Goal: Task Accomplishment & Management: Manage account settings

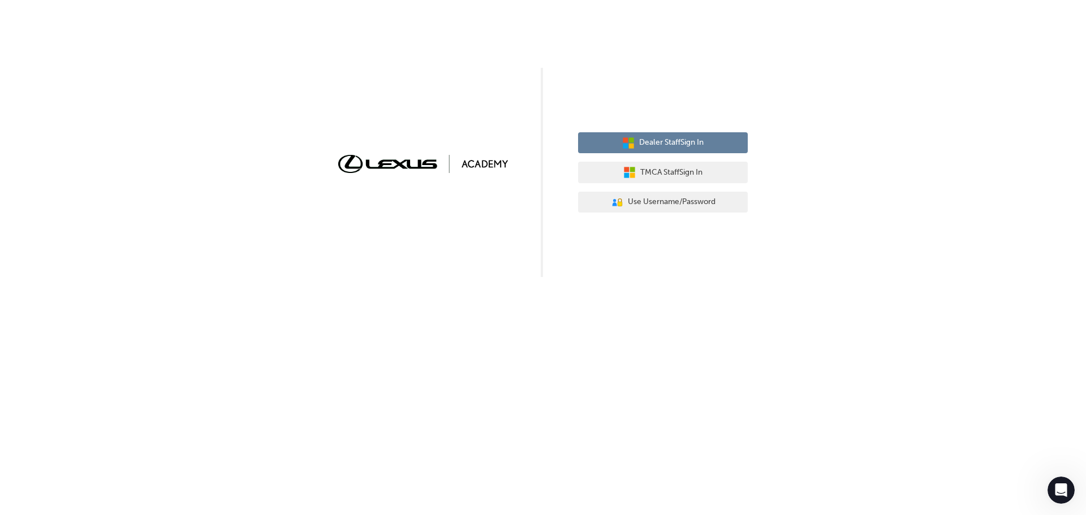
click at [671, 139] on span "Dealer Staff Sign In" at bounding box center [671, 142] width 64 height 13
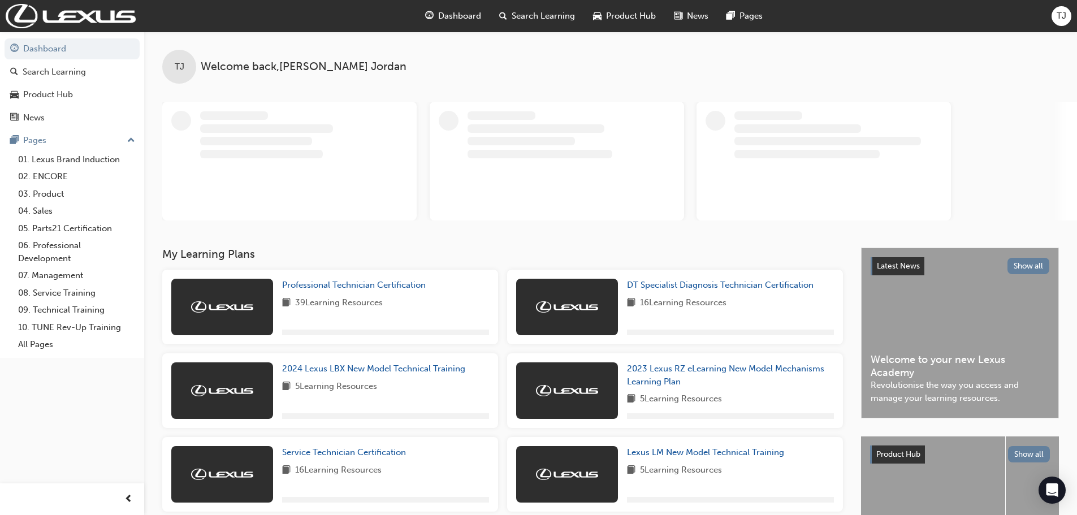
click at [1054, 16] on div "TJ" at bounding box center [1062, 16] width 20 height 20
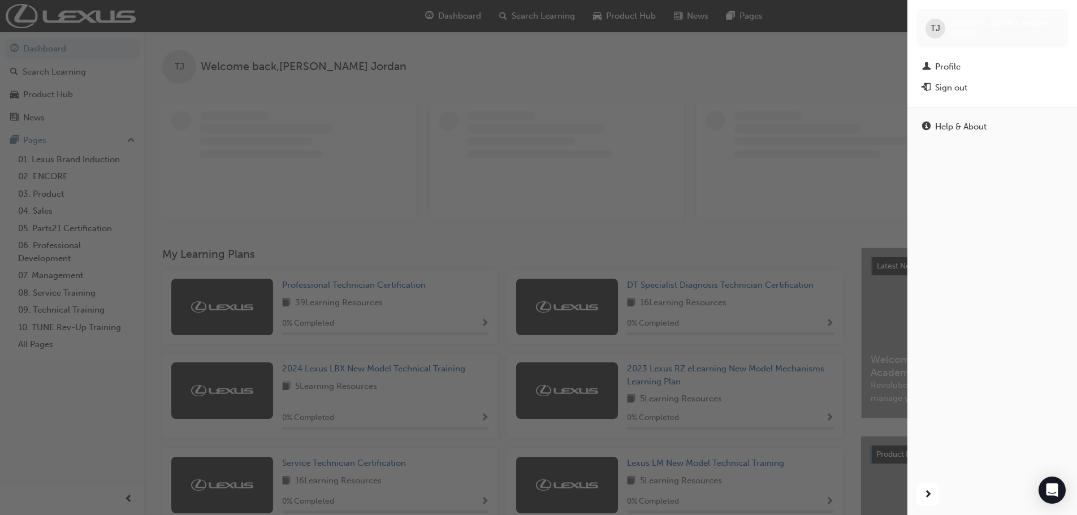
click at [959, 85] on div "Sign out" at bounding box center [951, 87] width 32 height 13
